Goal: Find specific page/section: Find specific page/section

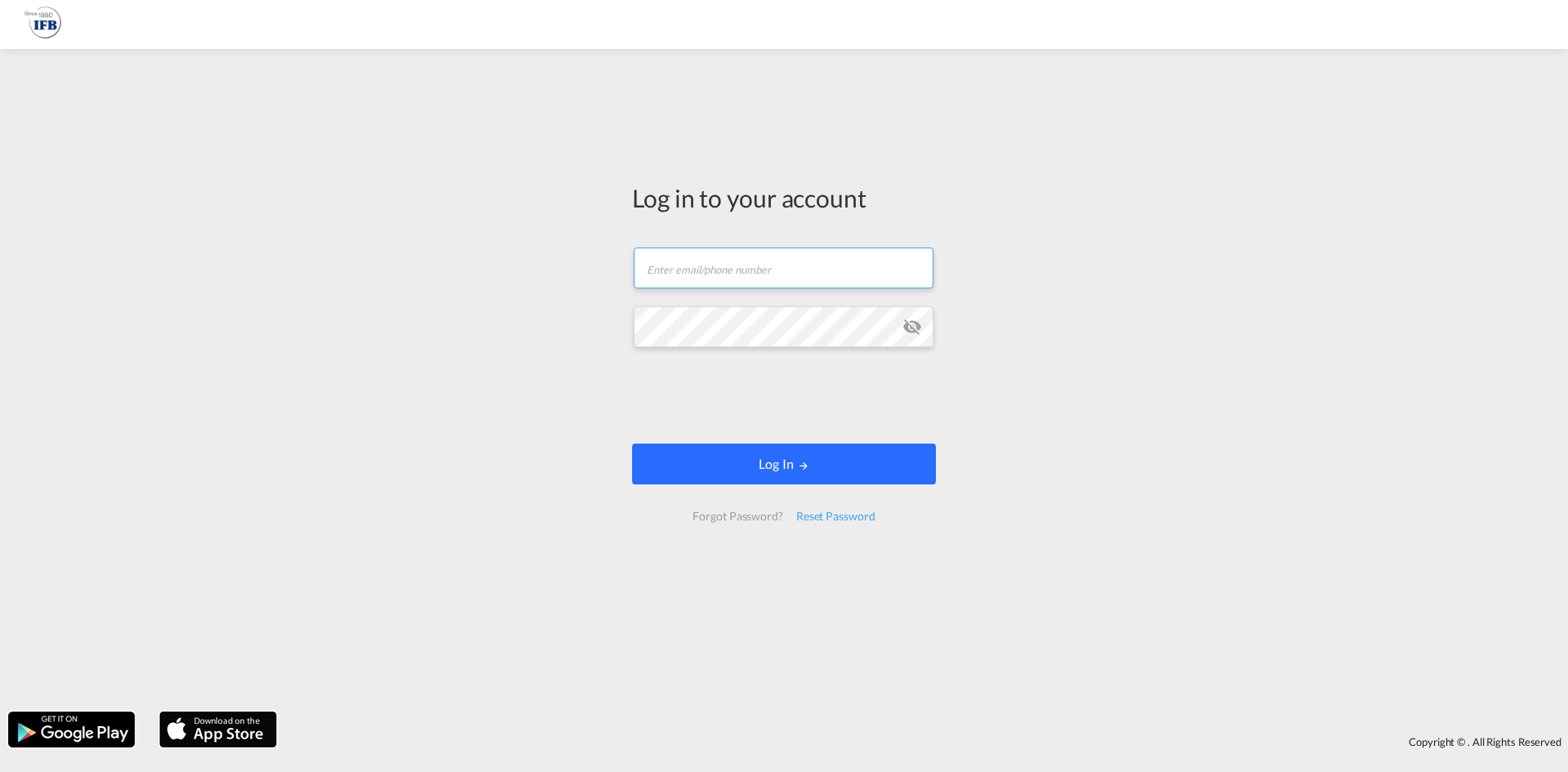
type input "[PERSON_NAME][EMAIL_ADDRESS][DOMAIN_NAME]"
click at [809, 465] on md-icon "LOGIN" at bounding box center [804, 466] width 12 height 12
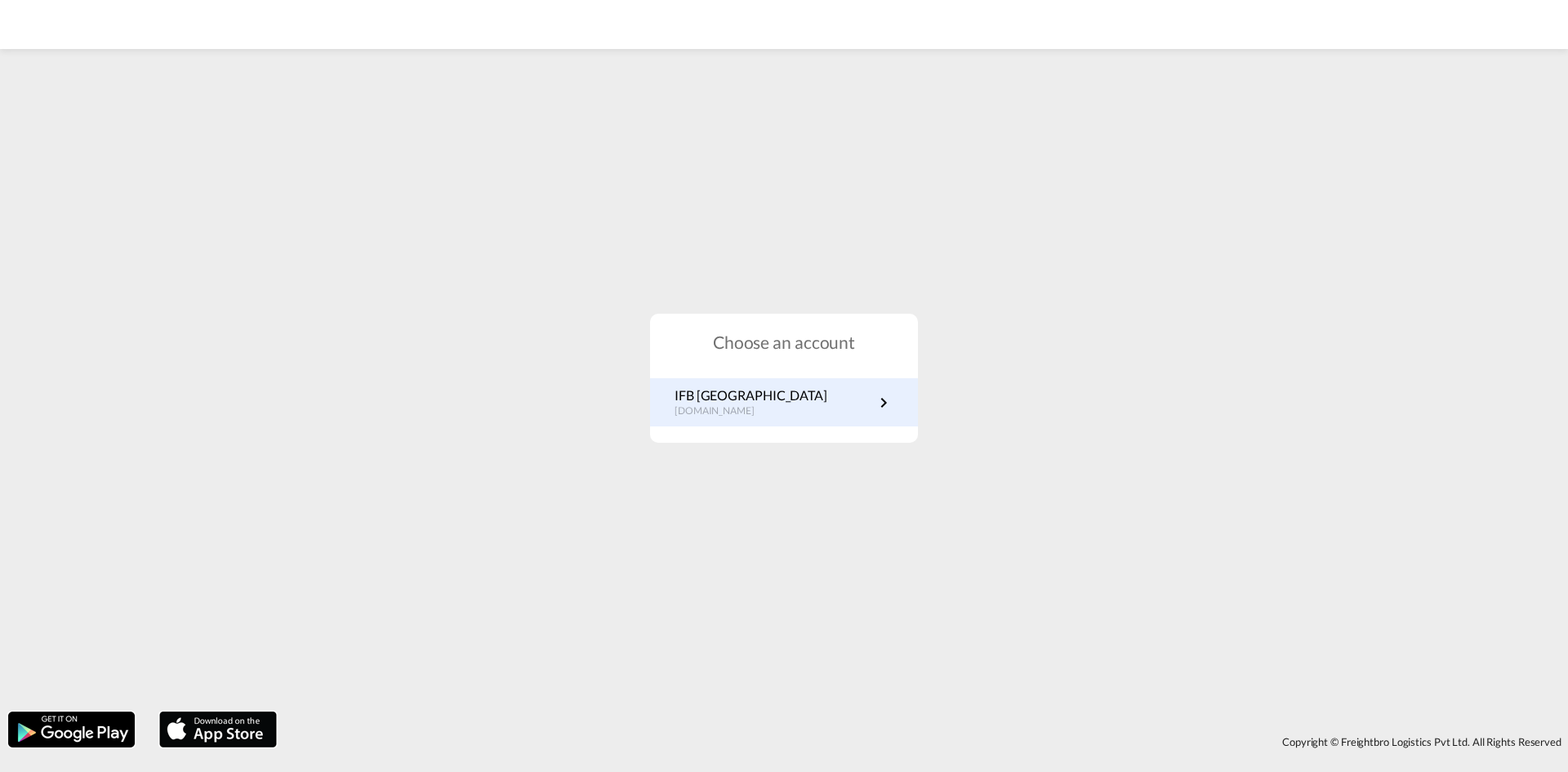
click at [722, 410] on p "[DOMAIN_NAME]" at bounding box center [751, 412] width 153 height 14
